Goal: Check status: Check status

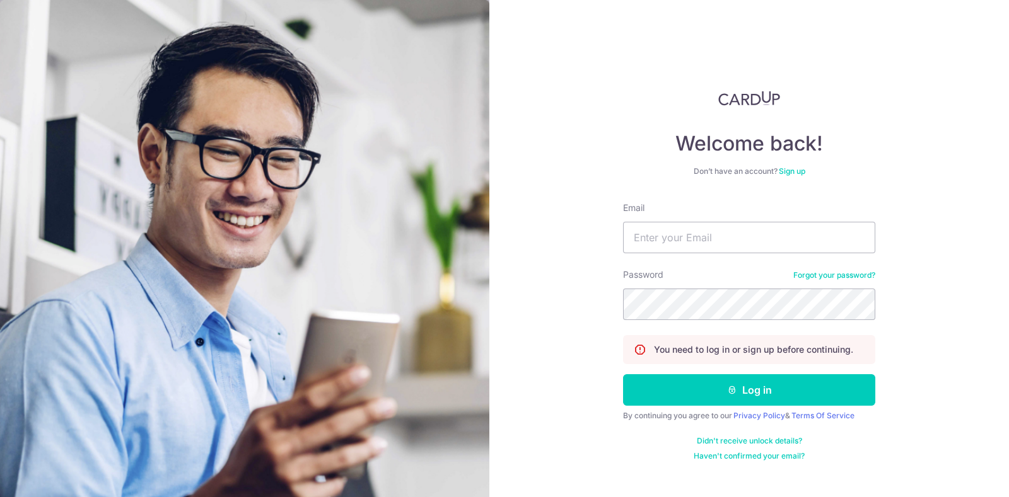
click at [0, 497] on nordpass-portal at bounding box center [0, 497] width 0 height 0
type input "[EMAIL_ADDRESS][DOMAIN_NAME]"
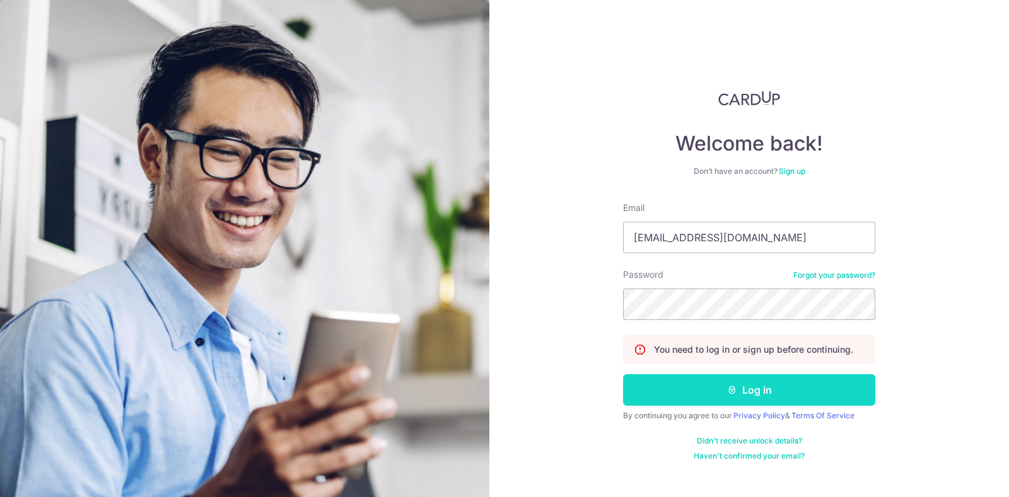
click at [743, 388] on button "Log in" at bounding box center [749, 390] width 252 height 32
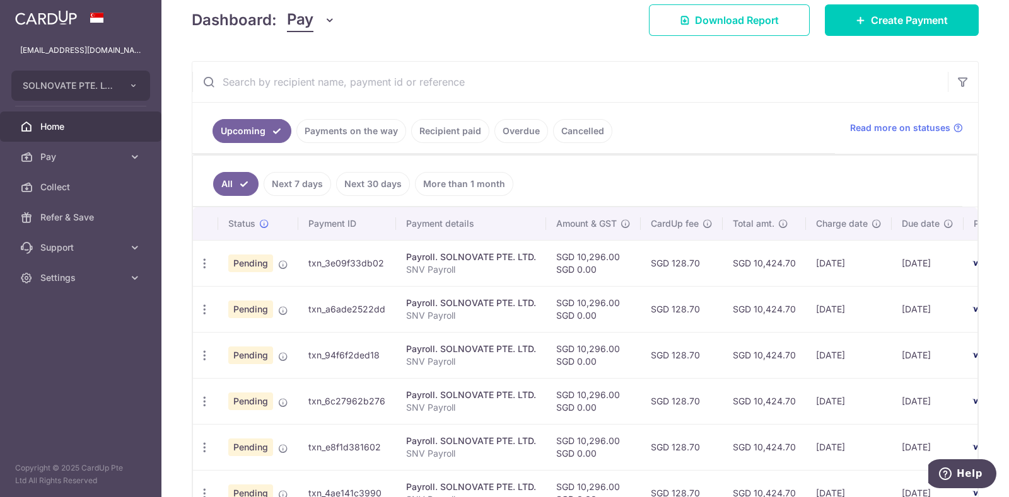
scroll to position [166, 0]
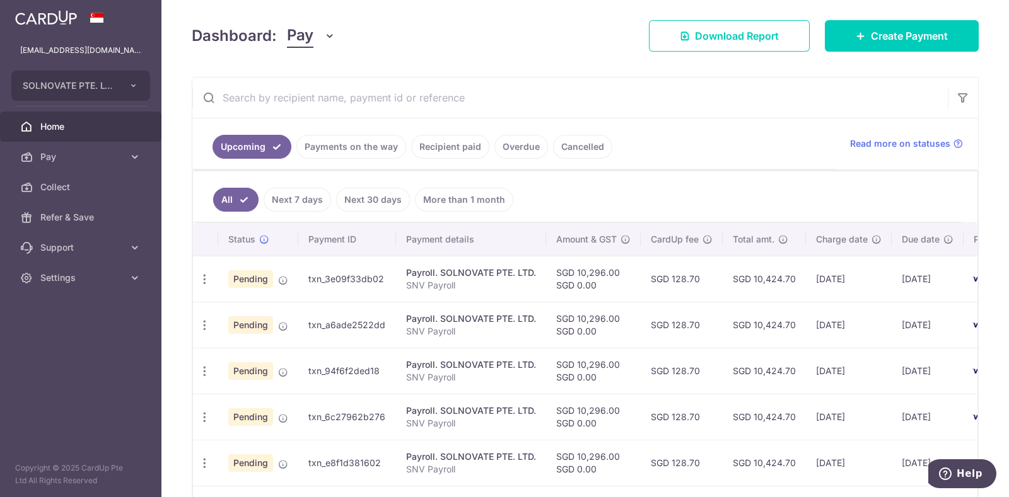
click at [345, 144] on link "Payments on the way" at bounding box center [351, 147] width 110 height 24
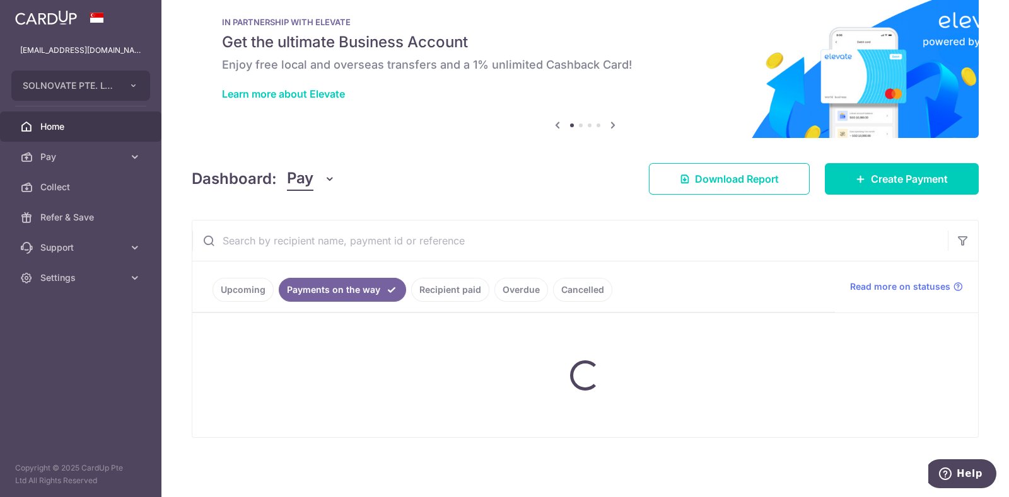
scroll to position [63, 0]
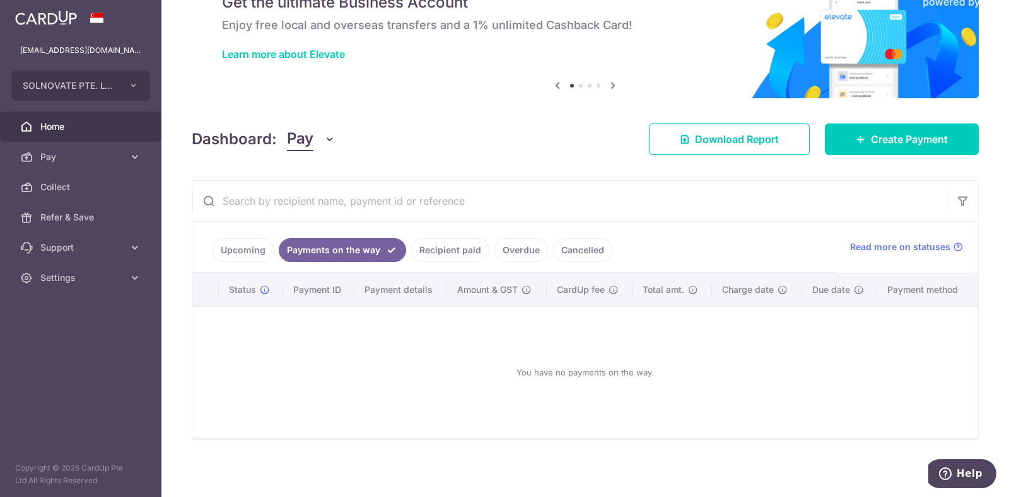
click at [464, 251] on link "Recipient paid" at bounding box center [450, 250] width 78 height 24
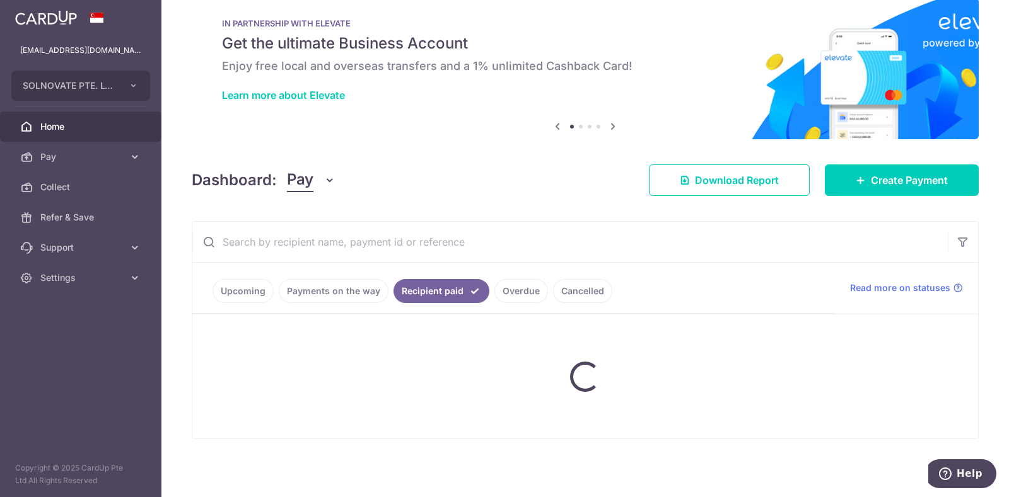
scroll to position [0, 0]
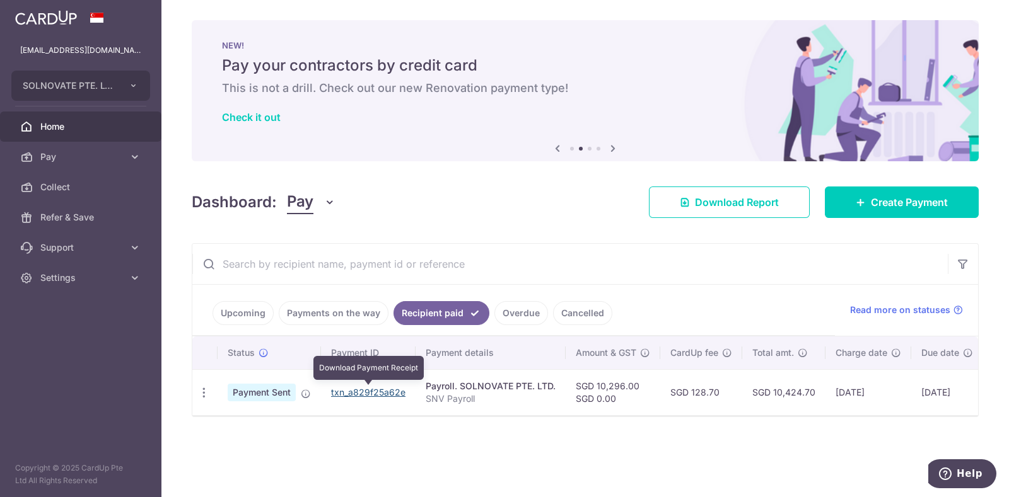
click at [374, 388] on link "txn_a829f25a62e" at bounding box center [368, 392] width 74 height 11
